Goal: Task Accomplishment & Management: Complete application form

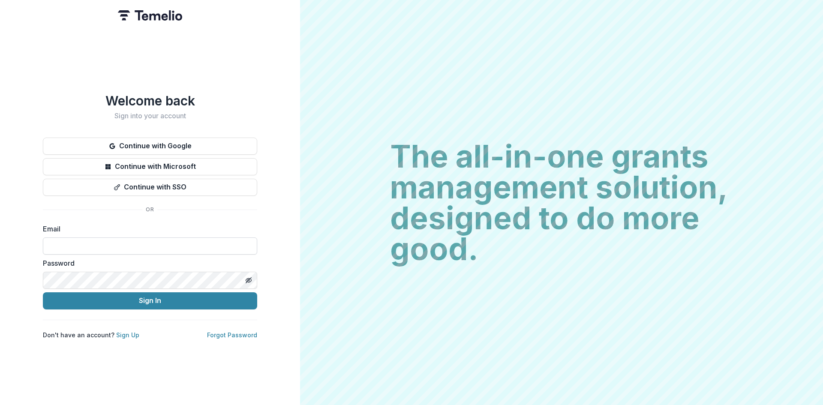
click at [122, 241] on input at bounding box center [150, 246] width 214 height 17
type input "**********"
drag, startPoint x: 125, startPoint y: 251, endPoint x: 126, endPoint y: 298, distance: 47.2
click at [126, 299] on button "Sign In" at bounding box center [150, 300] width 214 height 17
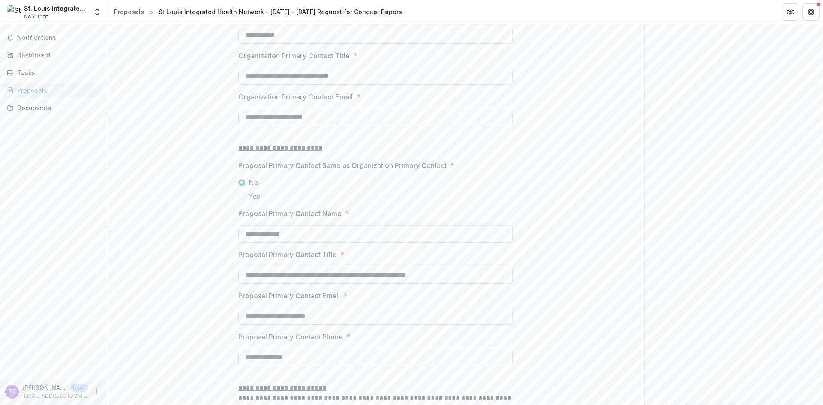
scroll to position [1181, 0]
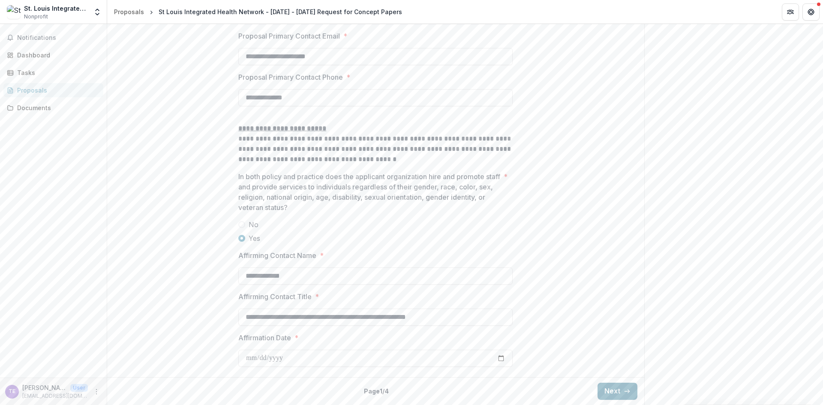
click at [626, 395] on button "Next" at bounding box center [618, 391] width 40 height 17
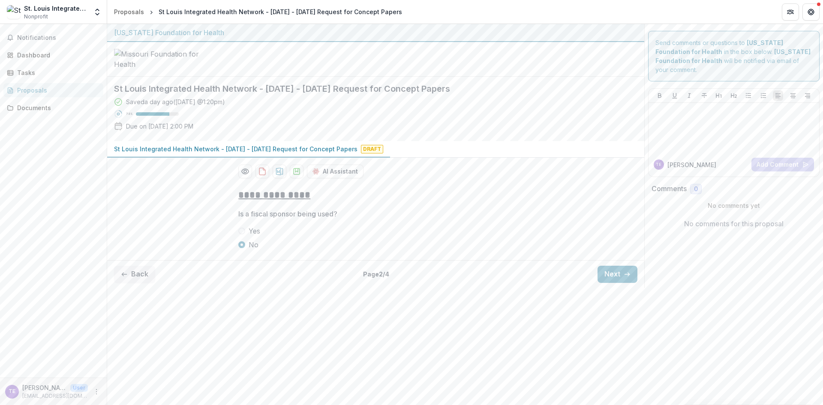
click at [609, 277] on button "Next" at bounding box center [618, 274] width 40 height 17
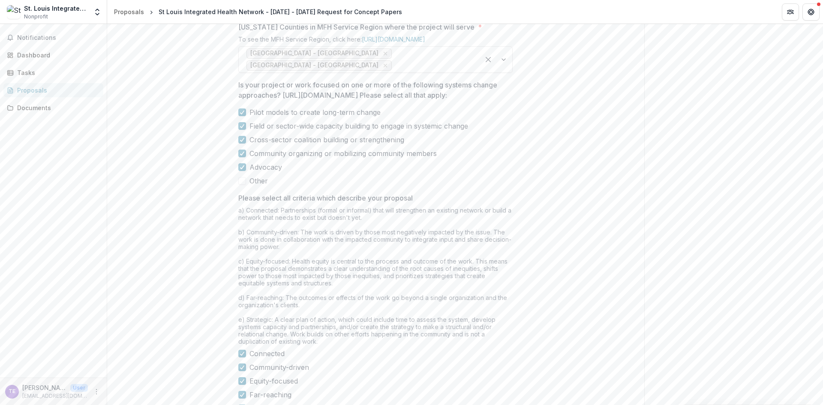
scroll to position [465, 0]
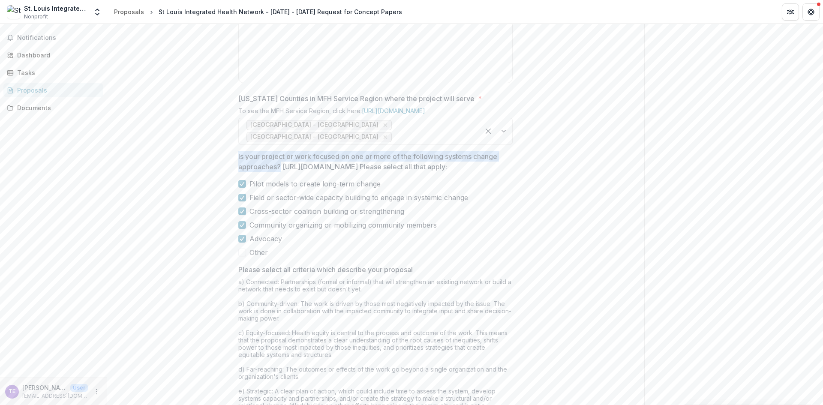
drag, startPoint x: 237, startPoint y: 155, endPoint x: 281, endPoint y: 167, distance: 45.4
click at [281, 167] on div "**********" at bounding box center [376, 105] width 288 height 776
click at [242, 213] on polyline at bounding box center [243, 211] width 4 height 3
click at [242, 241] on icon at bounding box center [242, 239] width 5 height 4
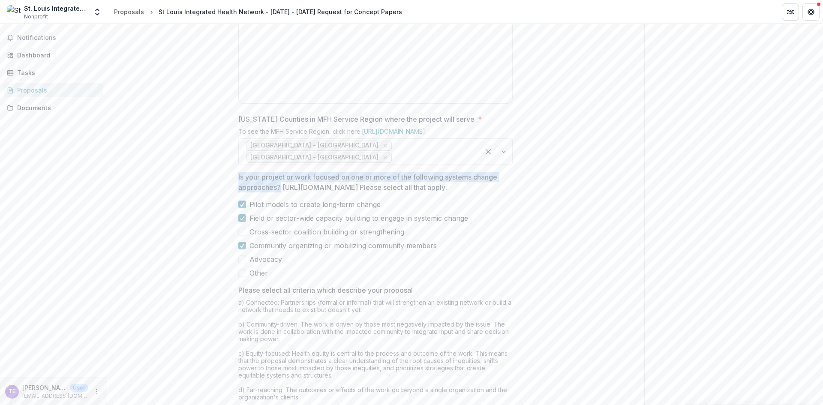
scroll to position [530, 0]
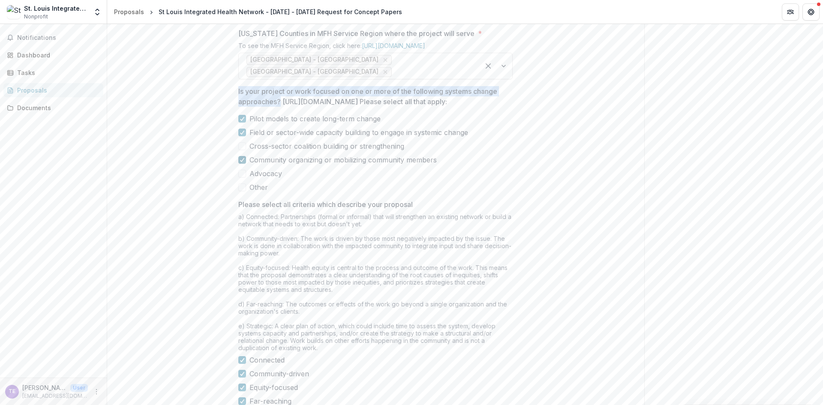
click at [242, 162] on polyline at bounding box center [243, 159] width 4 height 3
drag, startPoint x: 383, startPoint y: 193, endPoint x: 372, endPoint y: 193, distance: 11.1
click at [372, 124] on label "Pilot models to create long-term change" at bounding box center [375, 119] width 274 height 10
click at [245, 124] on label "Pilot models to create long-term change" at bounding box center [375, 119] width 274 height 10
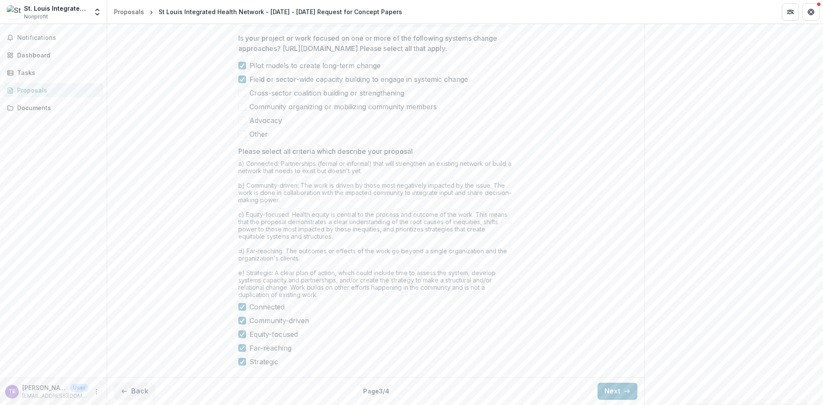
scroll to position [659, 0]
click at [612, 387] on button "Next" at bounding box center [618, 391] width 40 height 17
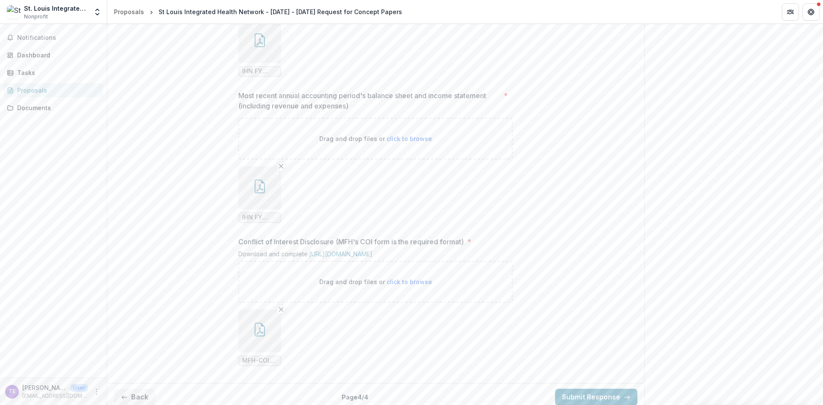
scroll to position [689, 0]
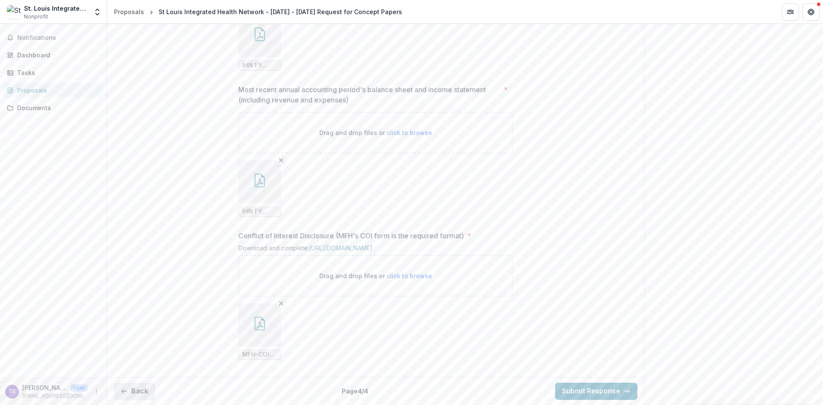
click at [137, 386] on button "Back" at bounding box center [134, 391] width 41 height 17
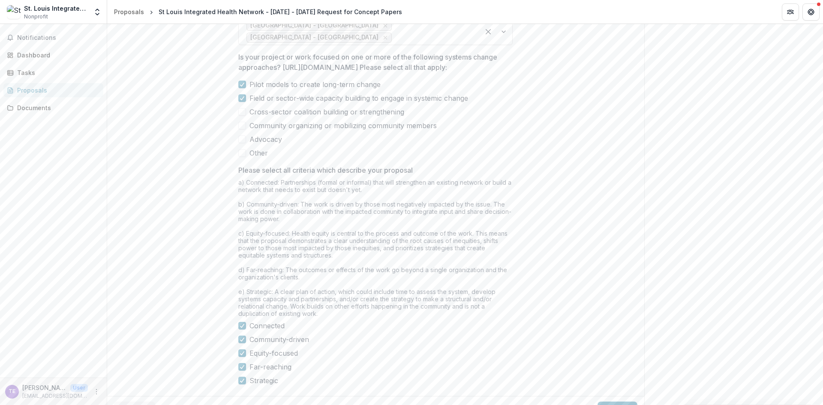
scroll to position [659, 0]
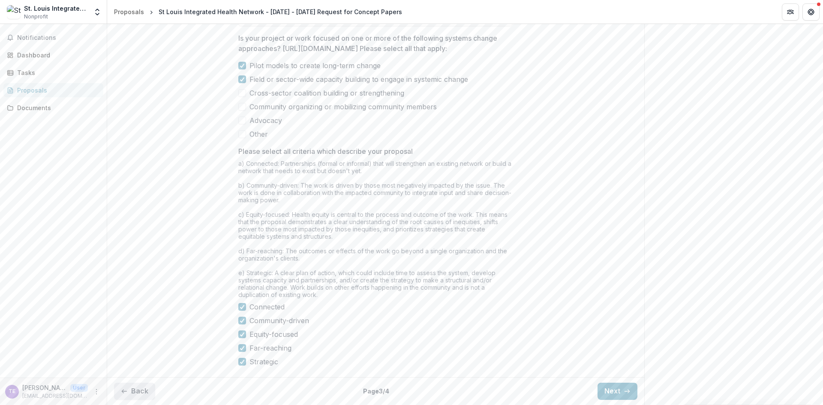
click at [131, 391] on button "Back" at bounding box center [134, 391] width 41 height 17
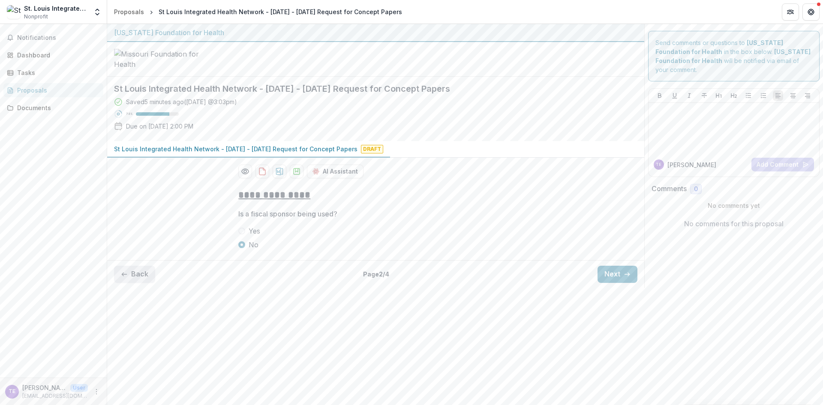
scroll to position [0, 0]
click at [138, 283] on button "Back" at bounding box center [134, 274] width 41 height 17
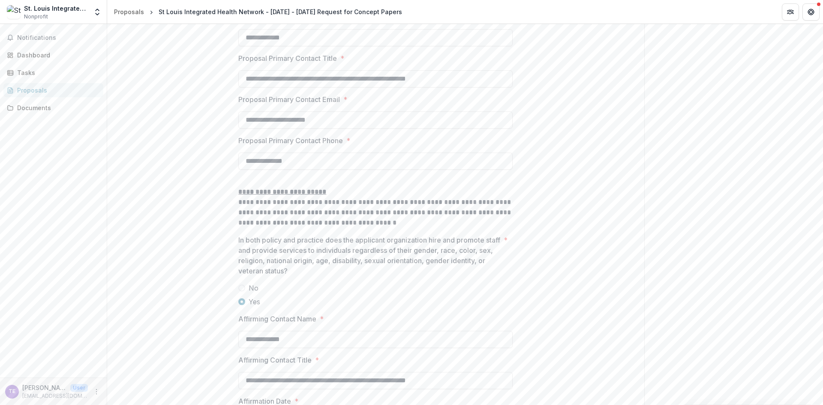
scroll to position [1246, 0]
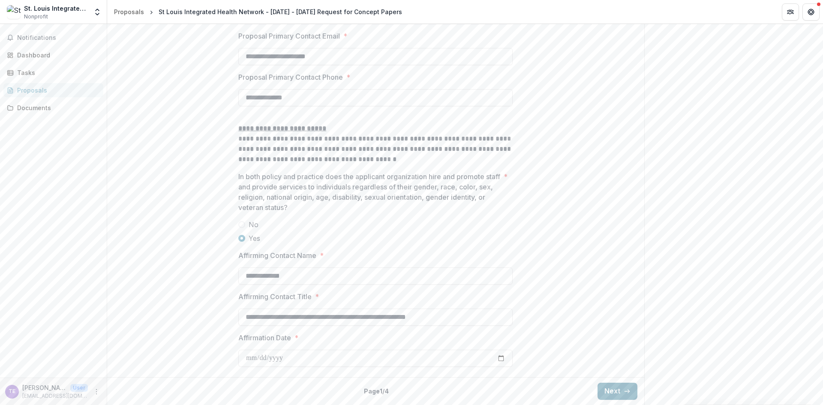
click at [611, 394] on button "Next" at bounding box center [618, 391] width 40 height 17
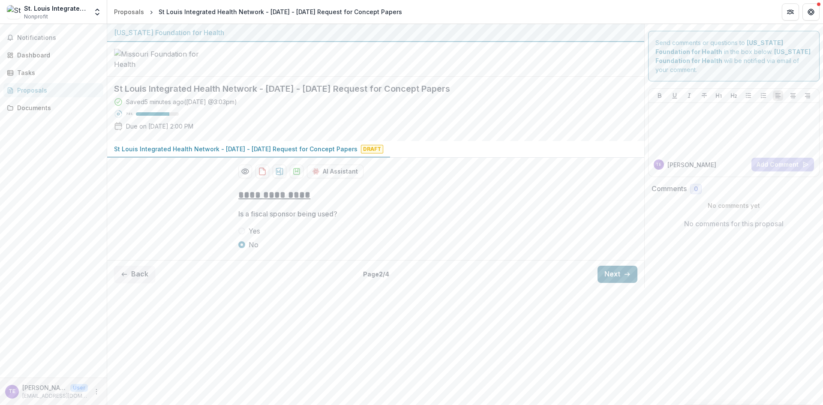
click at [615, 283] on button "Next" at bounding box center [618, 274] width 40 height 17
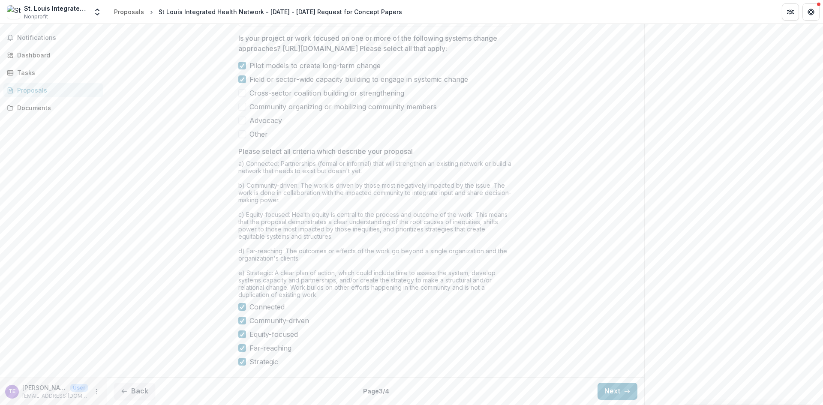
scroll to position [659, 0]
click at [613, 384] on button "Next" at bounding box center [618, 391] width 40 height 17
